Goal: Transaction & Acquisition: Purchase product/service

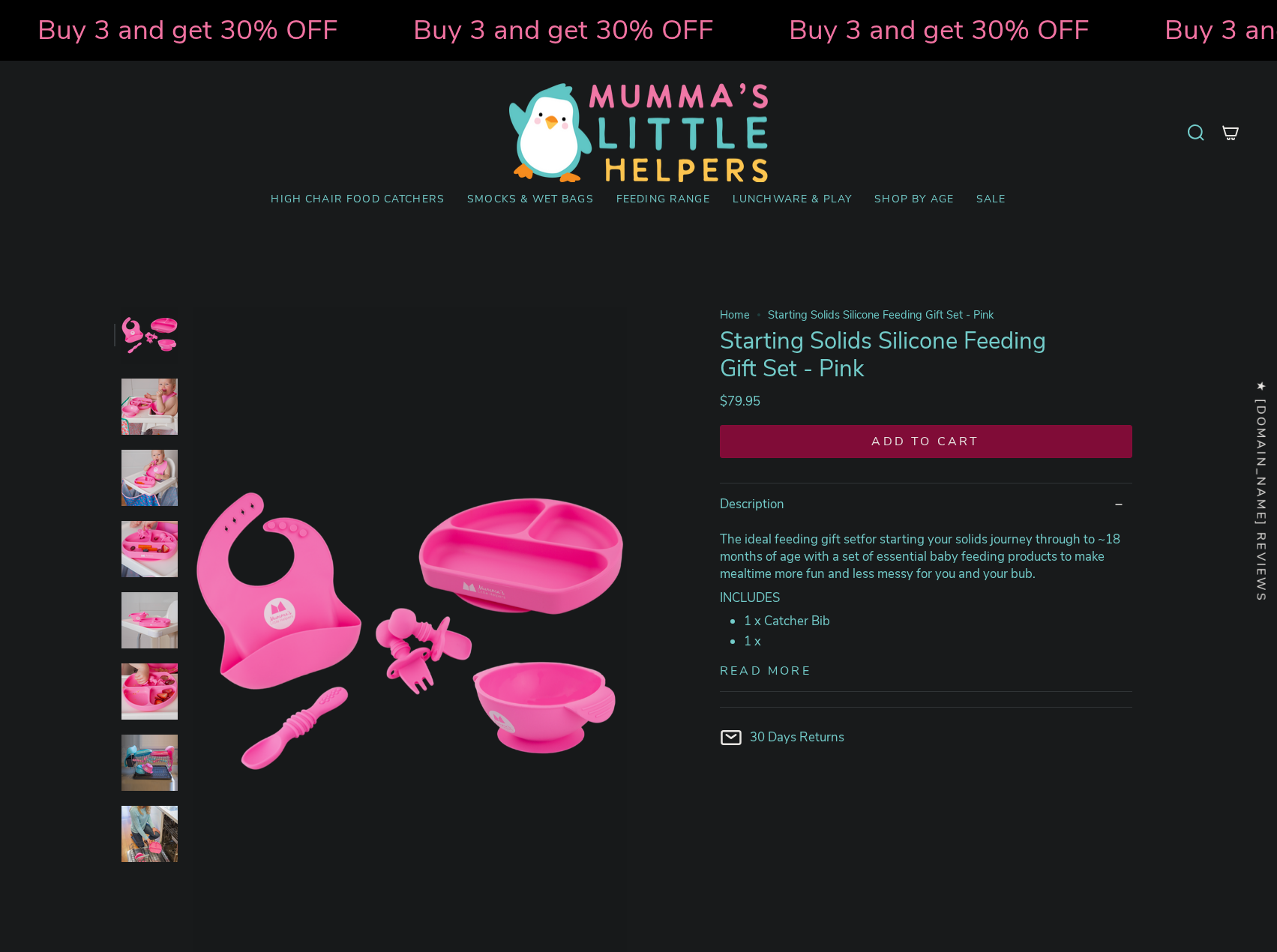
click at [132, 416] on img at bounding box center [149, 406] width 56 height 56
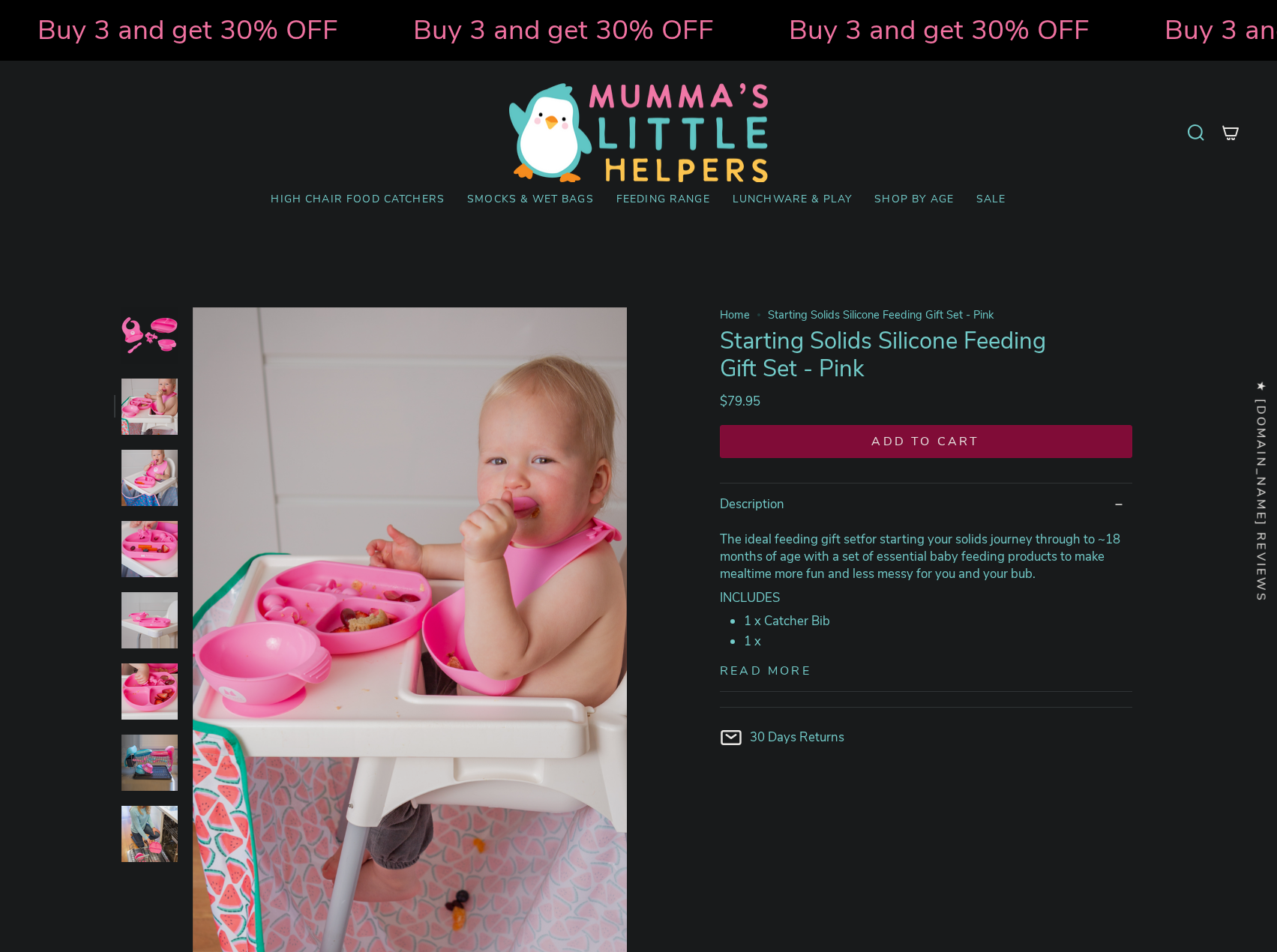
click at [139, 496] on img at bounding box center [149, 477] width 56 height 56
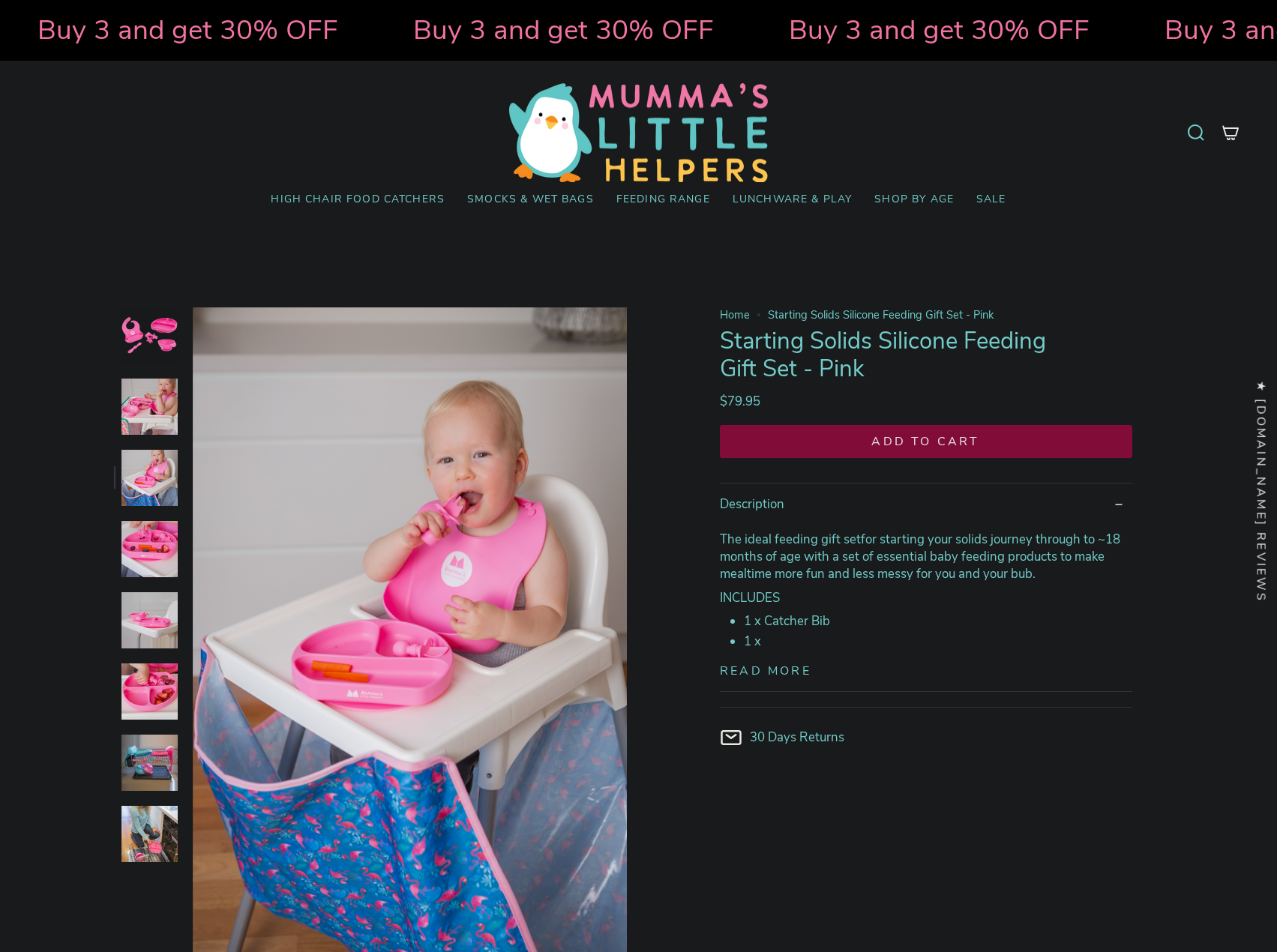
click at [140, 540] on img at bounding box center [149, 549] width 56 height 56
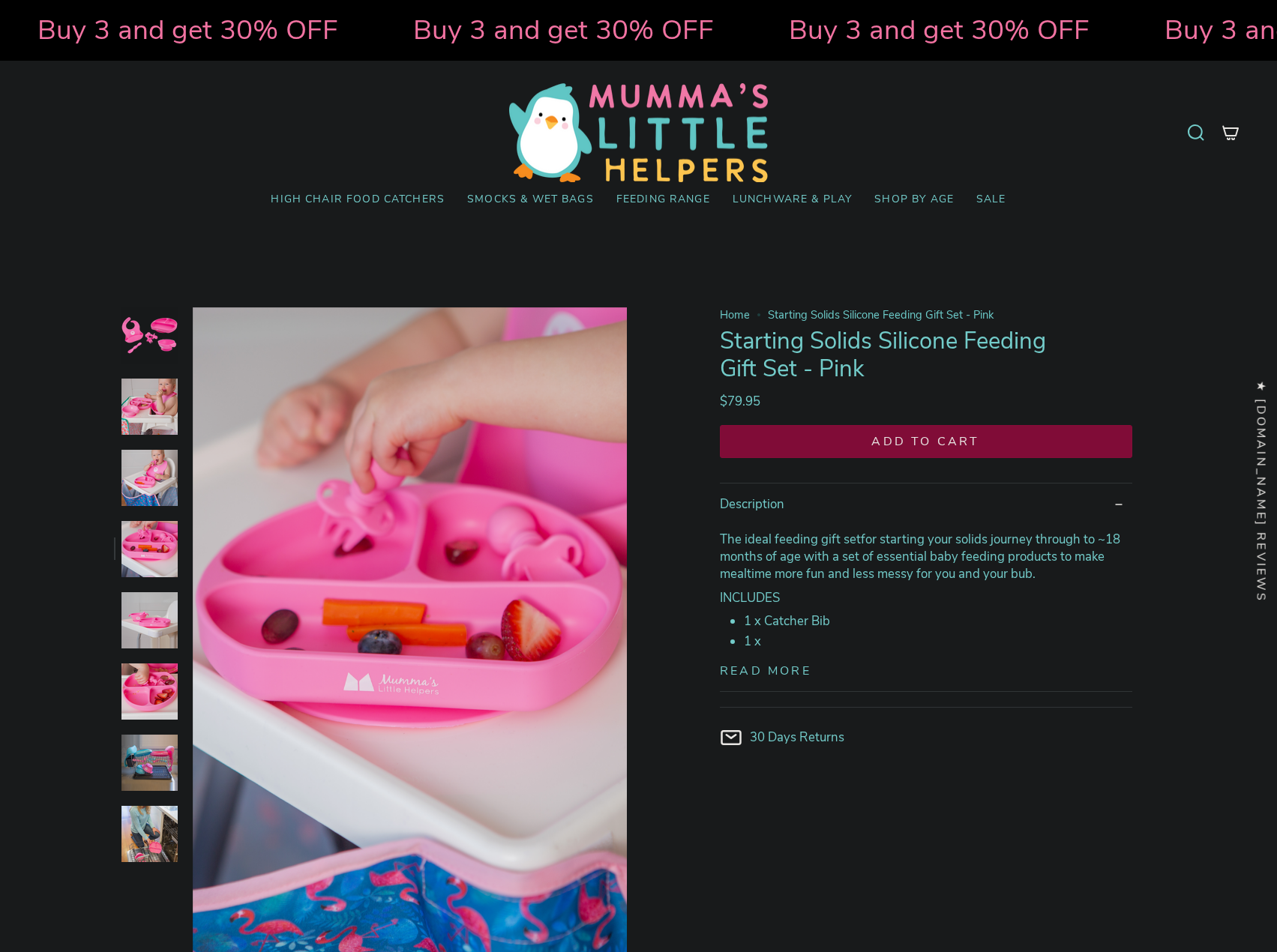
click at [153, 578] on div at bounding box center [145, 633] width 64 height 652
click at [165, 600] on img at bounding box center [149, 620] width 56 height 56
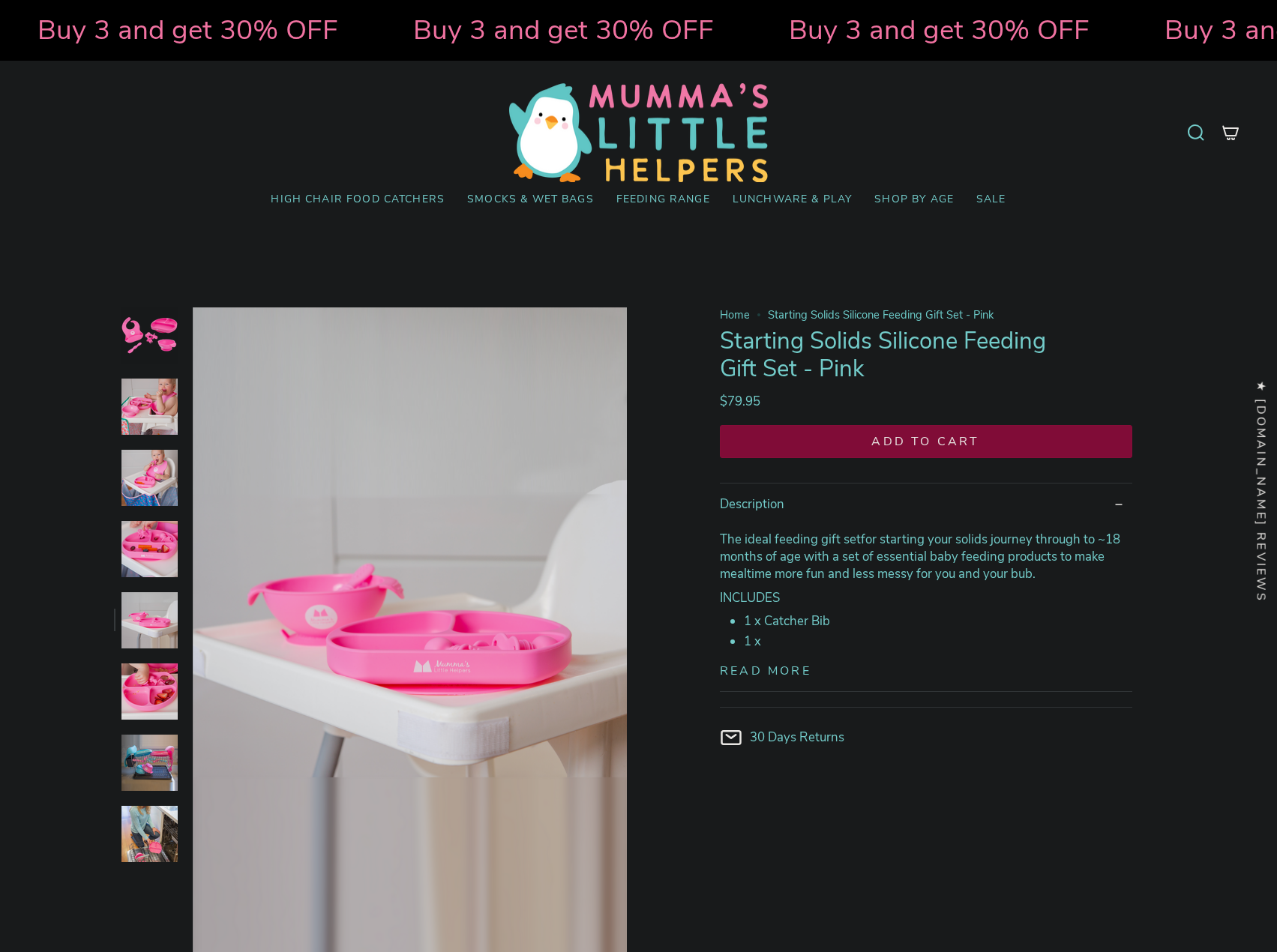
click at [164, 698] on img at bounding box center [149, 691] width 56 height 56
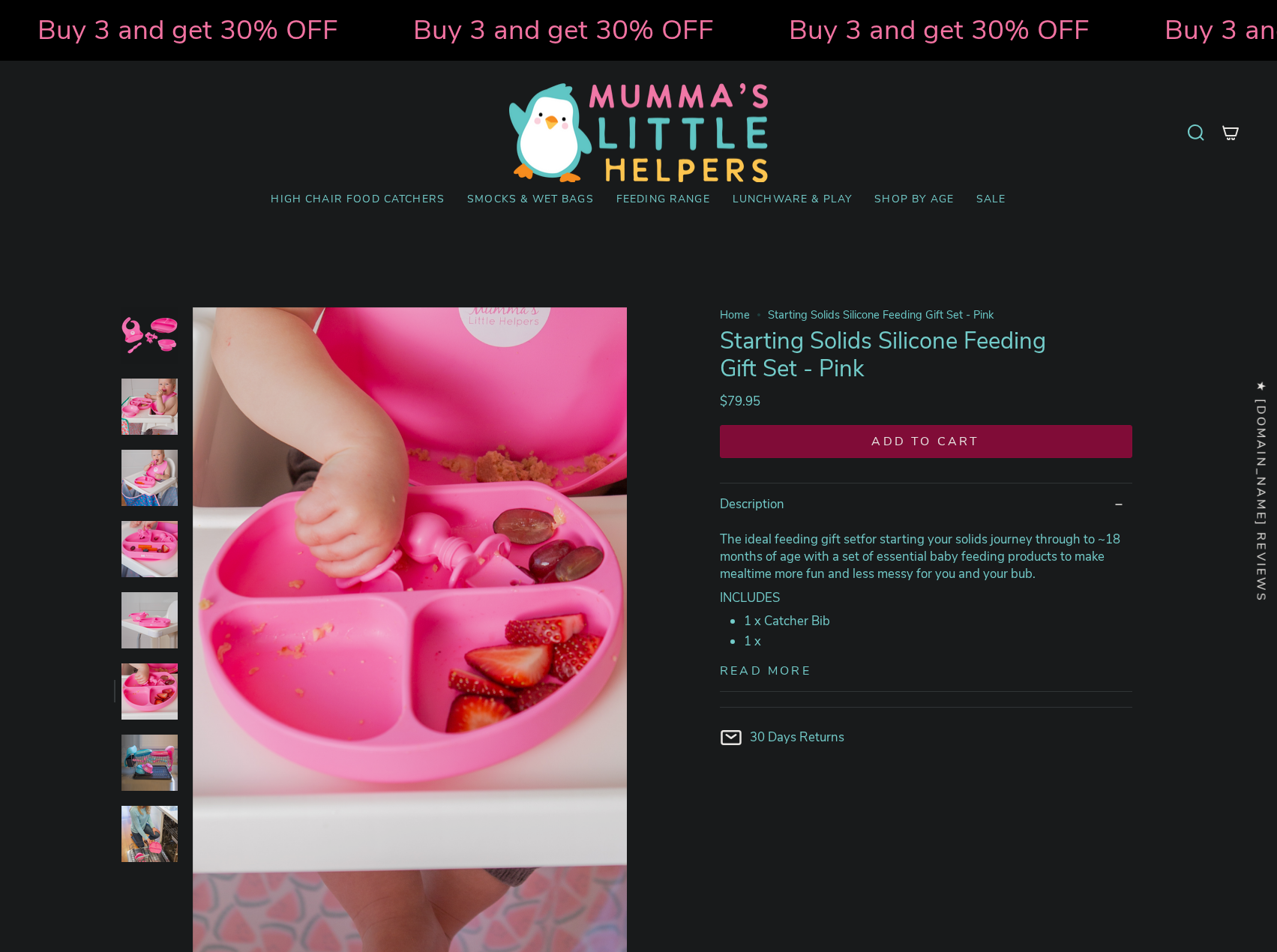
click at [154, 738] on img at bounding box center [149, 762] width 56 height 56
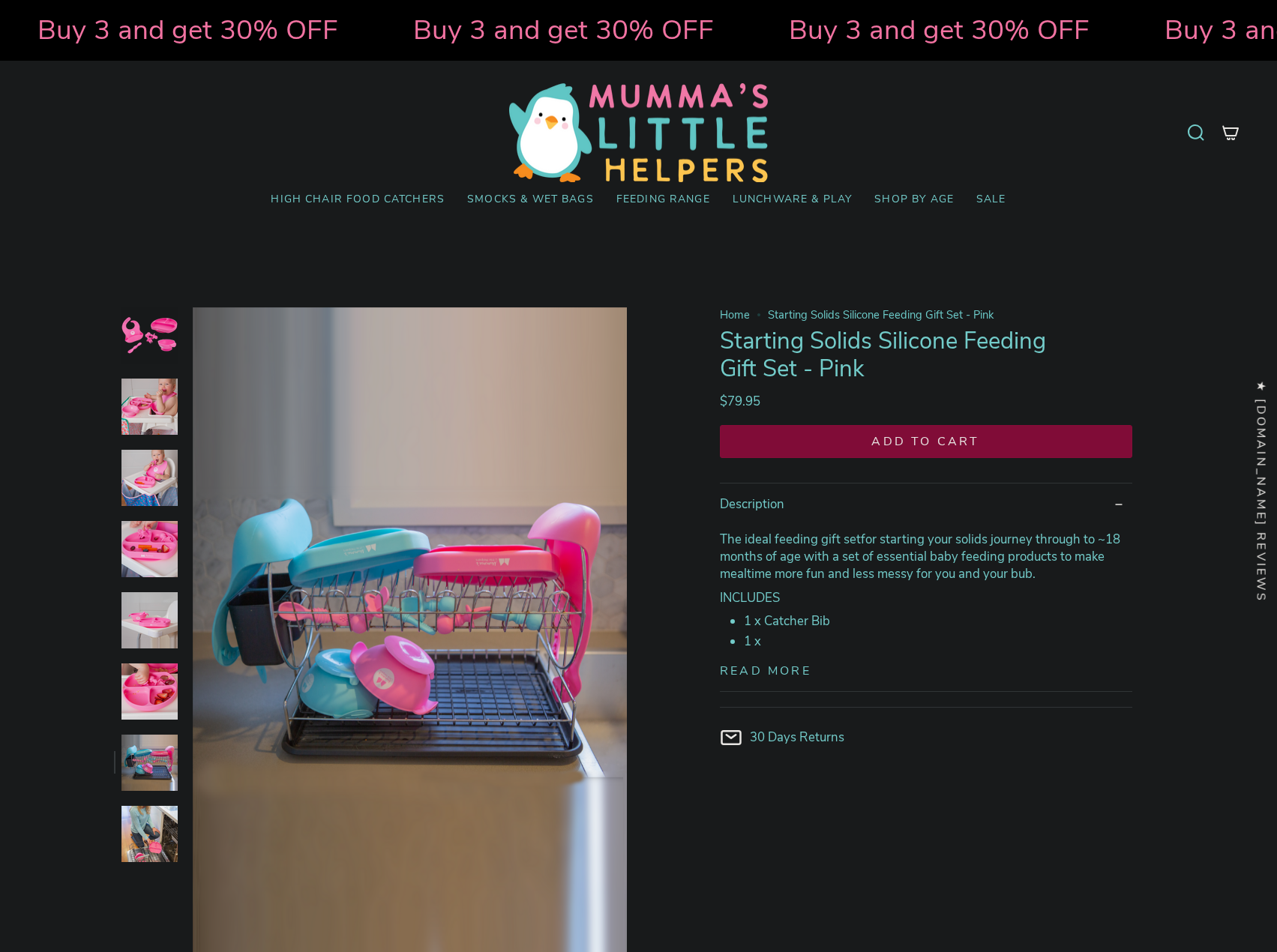
click at [153, 751] on img at bounding box center [149, 762] width 56 height 56
click at [166, 781] on img at bounding box center [149, 762] width 56 height 56
click at [170, 816] on img at bounding box center [149, 834] width 56 height 56
